Goal: Information Seeking & Learning: Learn about a topic

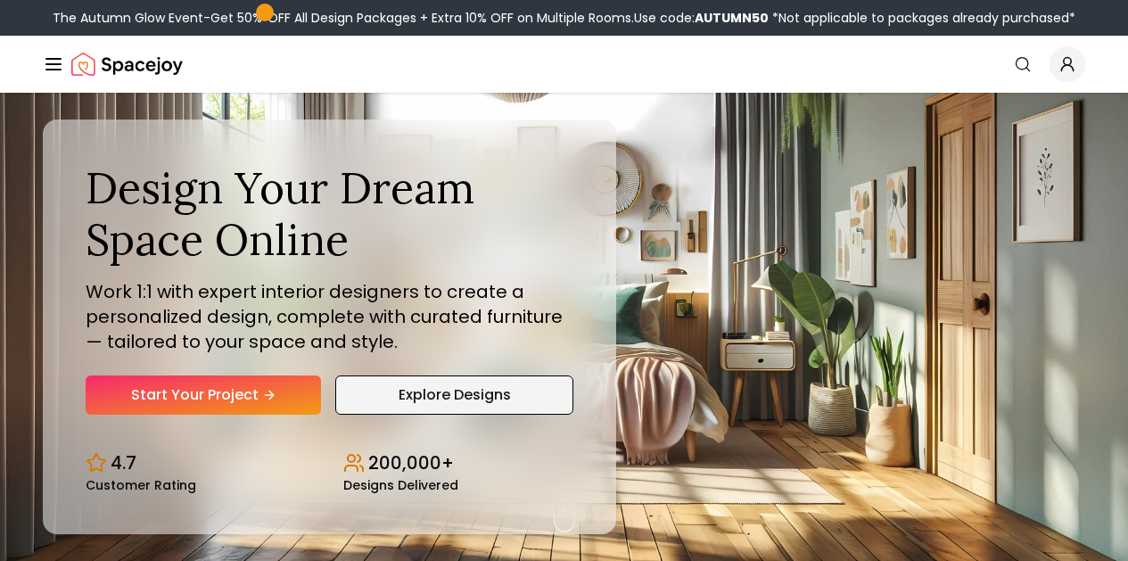
click at [467, 399] on link "Explore Designs" at bounding box center [453, 395] width 237 height 39
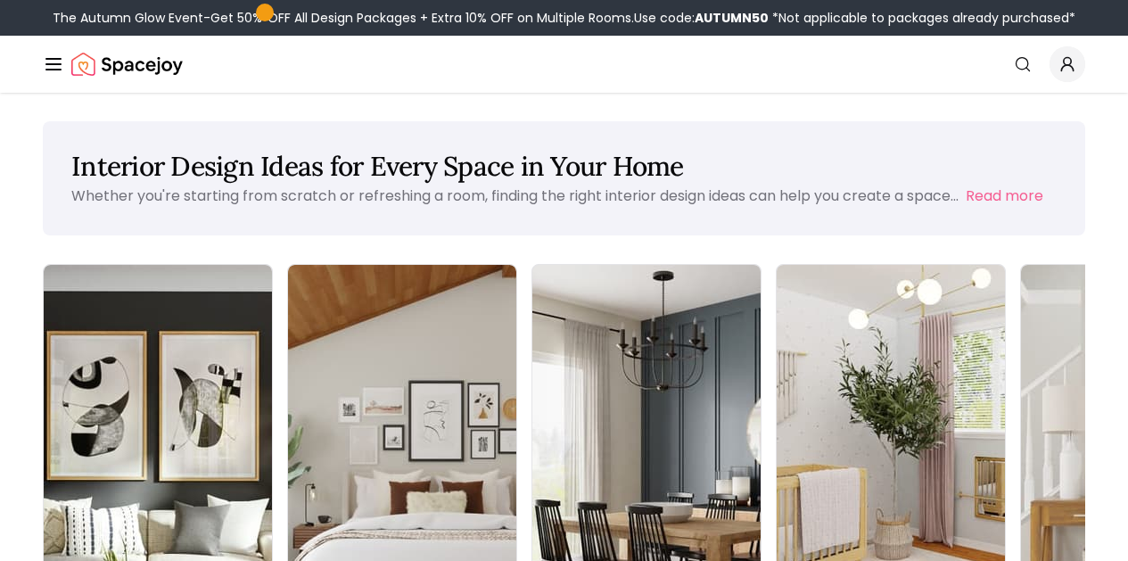
click at [154, 375] on img at bounding box center [158, 466] width 228 height 403
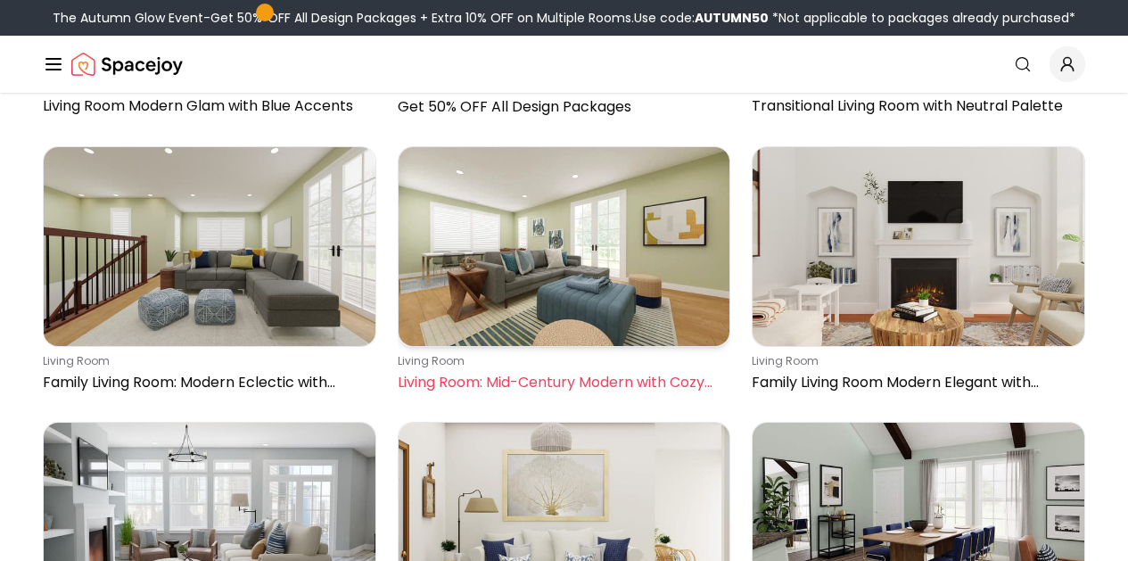
scroll to position [5343, 0]
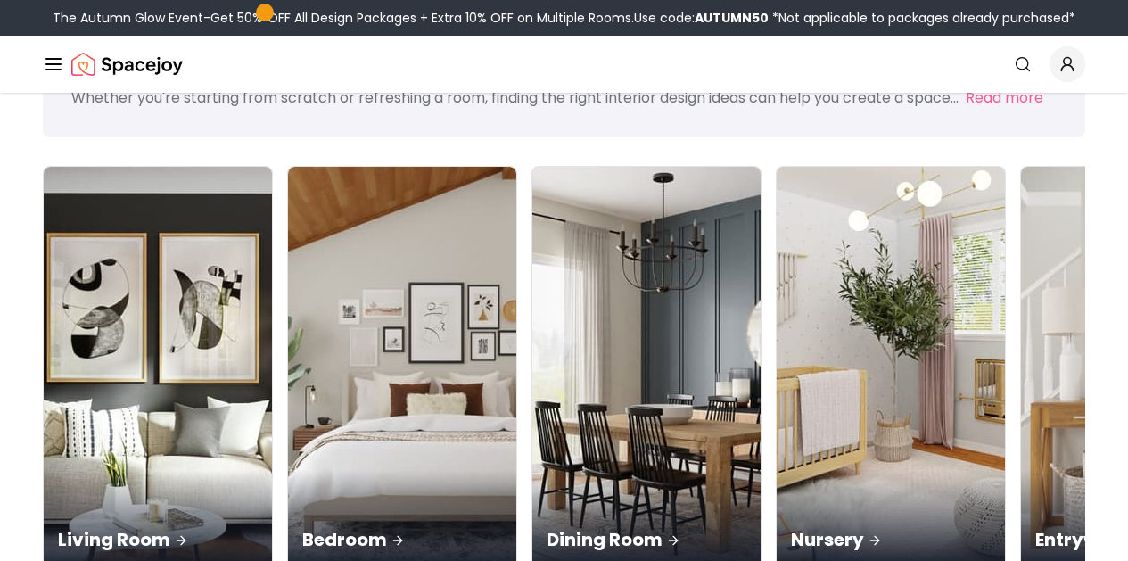
scroll to position [99, 0]
